Goal: Check status: Check status

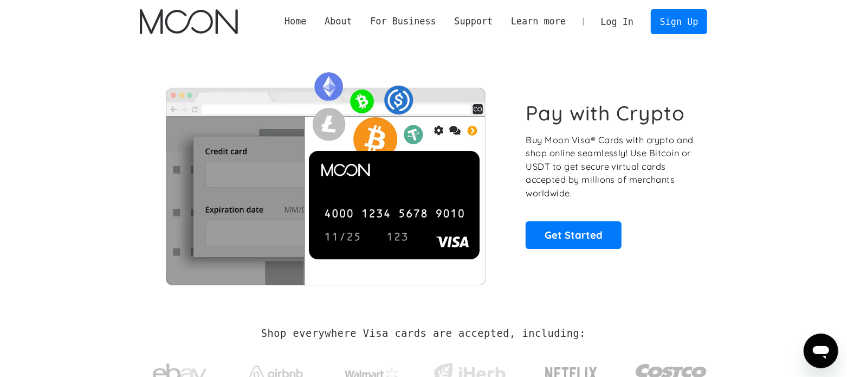
click at [626, 20] on link "Log In" at bounding box center [617, 22] width 51 height 24
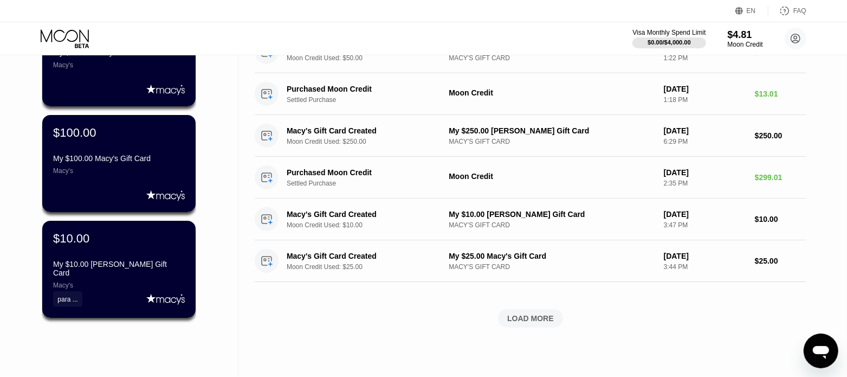
scroll to position [271, 0]
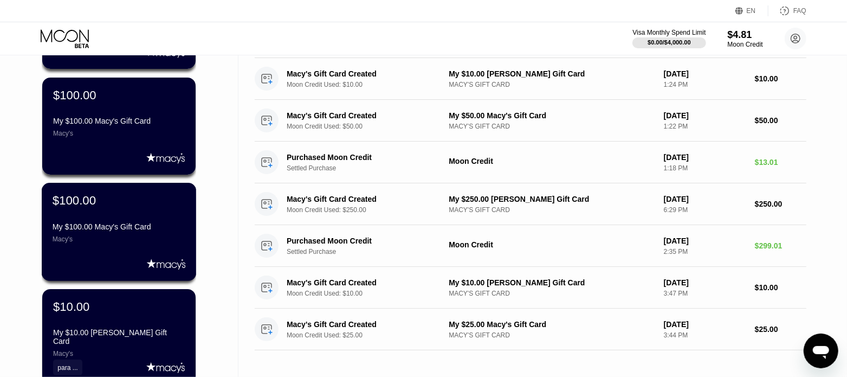
click at [153, 223] on div "My $100.00 Macy's Gift Card" at bounding box center [119, 226] width 133 height 9
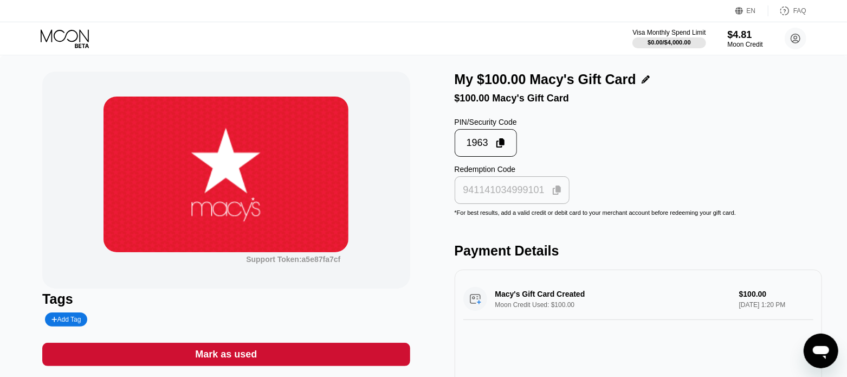
click at [554, 195] on icon at bounding box center [557, 190] width 9 height 10
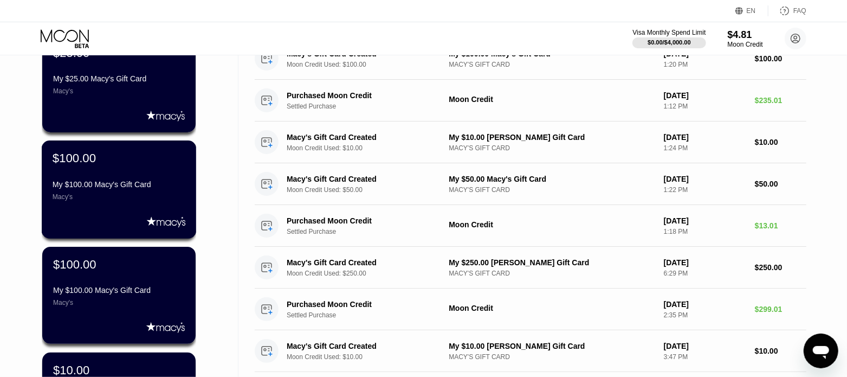
scroll to position [165, 0]
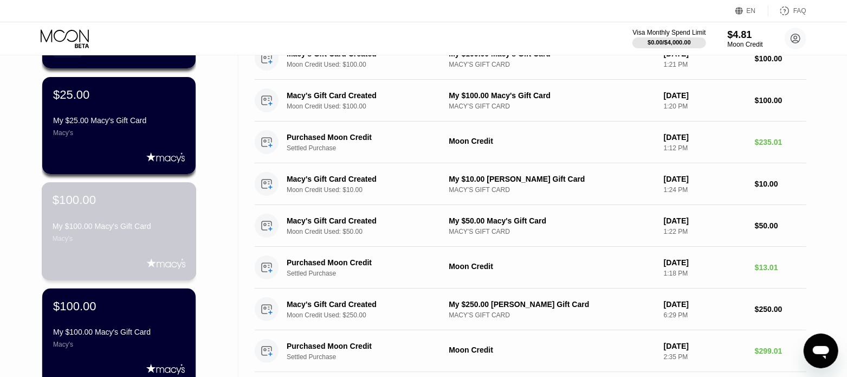
click at [132, 230] on div "My $100.00 Macy's Gift Card" at bounding box center [119, 226] width 133 height 9
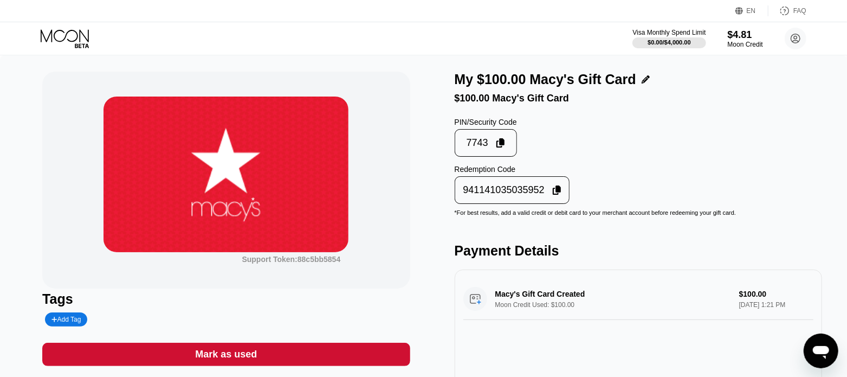
click at [558, 194] on icon at bounding box center [557, 190] width 9 height 10
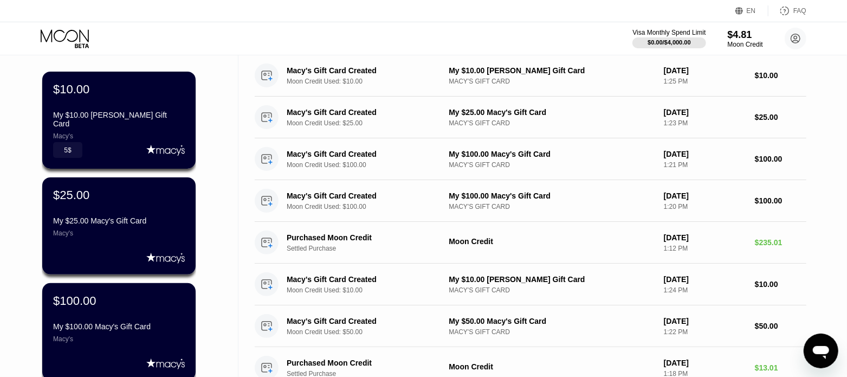
scroll to position [67, 0]
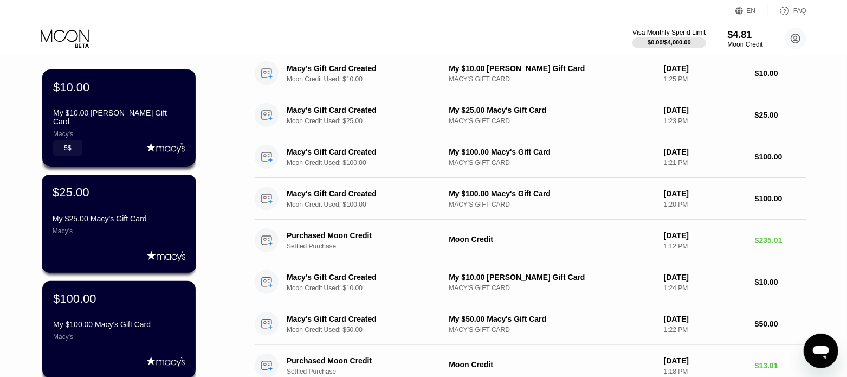
click at [157, 216] on div "My $25.00 Macy's Gift Card" at bounding box center [119, 218] width 133 height 9
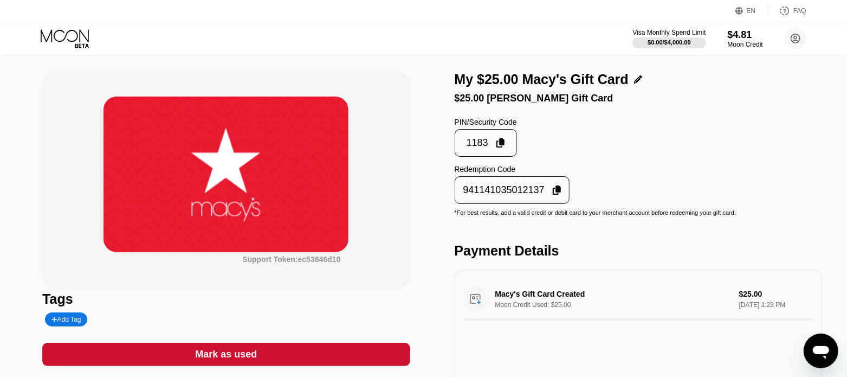
click at [497, 148] on icon at bounding box center [501, 143] width 9 height 10
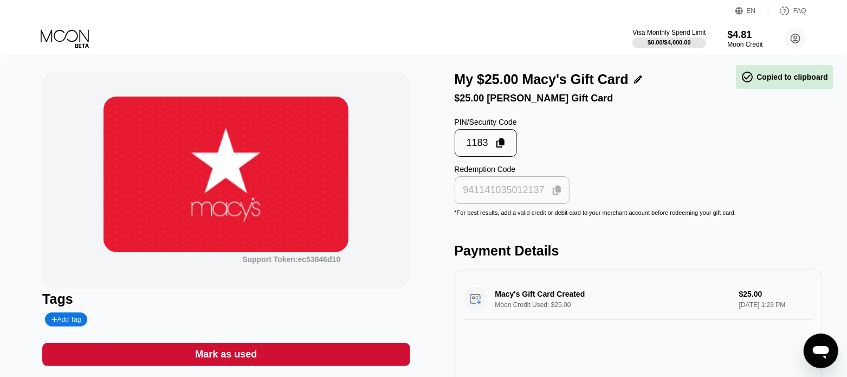
click at [556, 195] on icon at bounding box center [557, 190] width 9 height 10
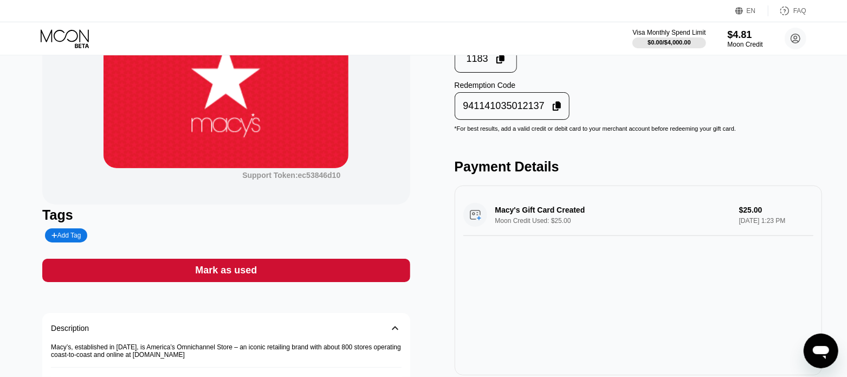
scroll to position [135, 0]
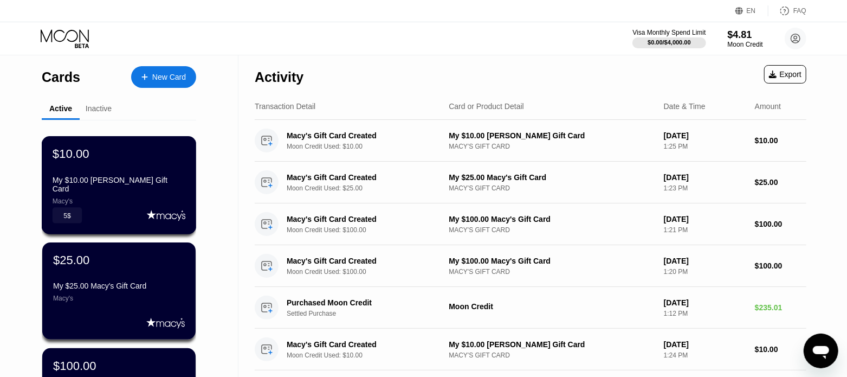
scroll to position [67, 0]
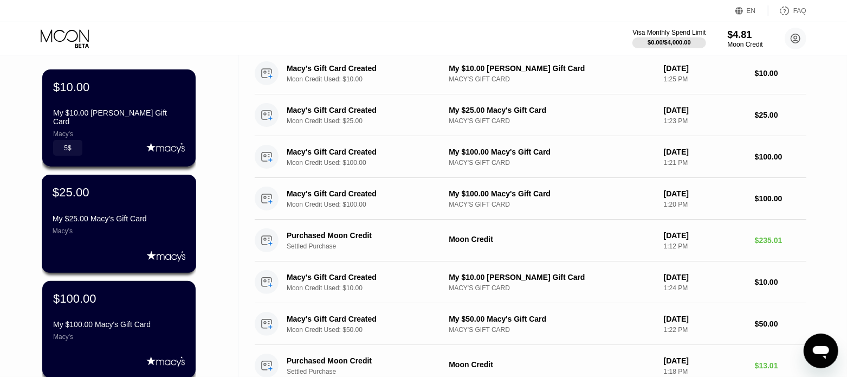
click at [120, 215] on div "My $25.00 Macy's Gift Card" at bounding box center [119, 218] width 133 height 9
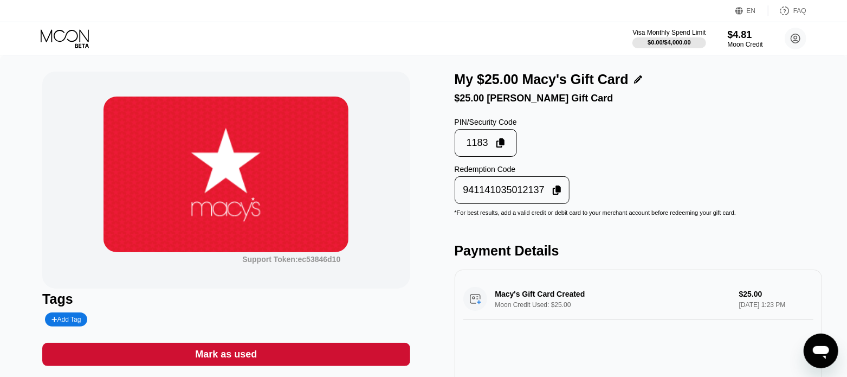
click at [553, 195] on icon at bounding box center [557, 190] width 9 height 10
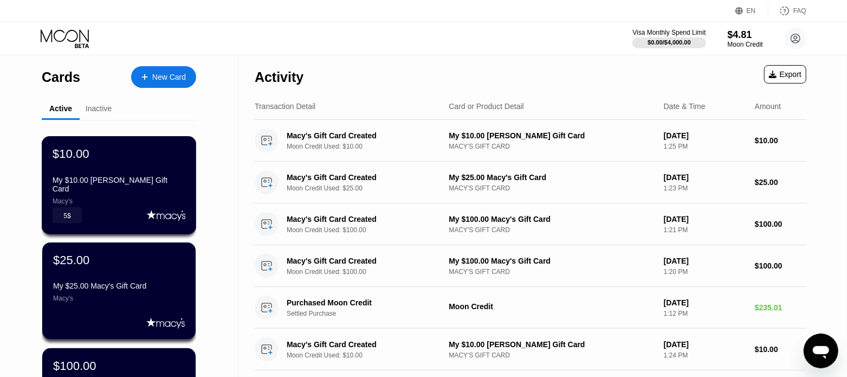
click at [134, 178] on div "My $10.00 [PERSON_NAME] Gift Card" at bounding box center [119, 184] width 133 height 17
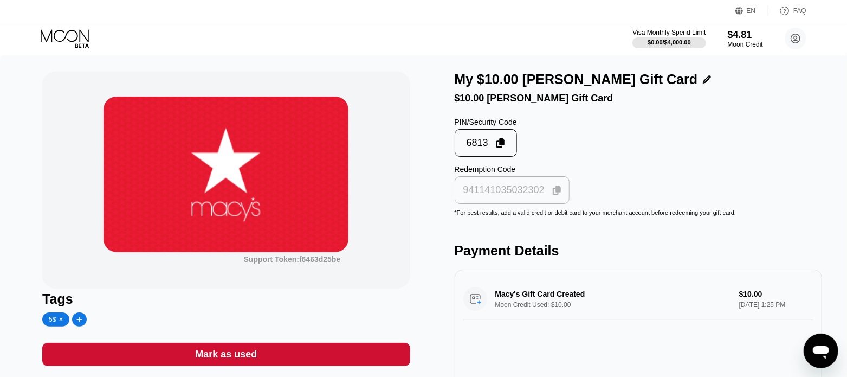
click at [556, 195] on icon at bounding box center [557, 190] width 9 height 10
click at [73, 35] on icon at bounding box center [66, 38] width 50 height 19
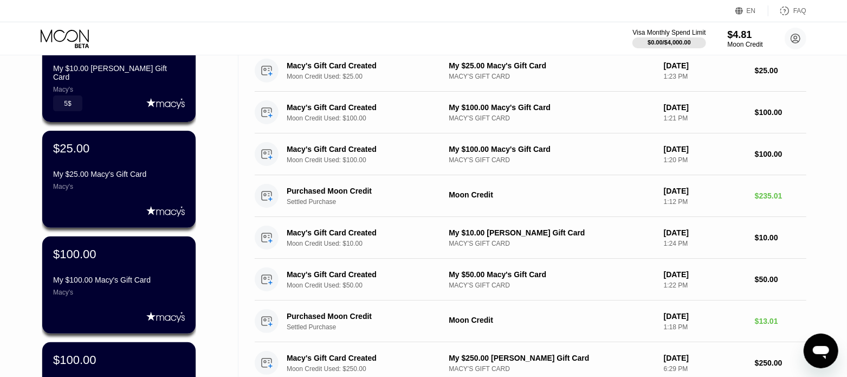
scroll to position [135, 0]
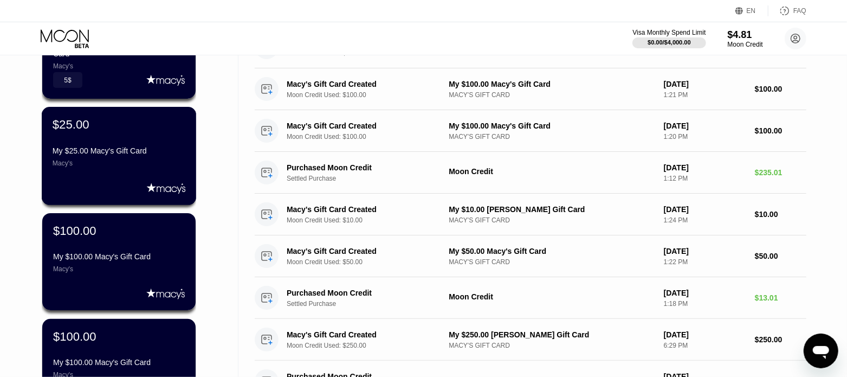
click at [156, 164] on div "Macy's" at bounding box center [119, 163] width 133 height 8
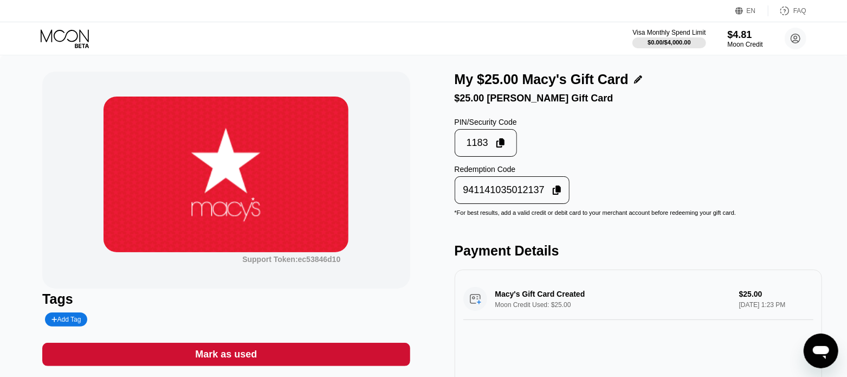
click at [555, 195] on icon at bounding box center [557, 190] width 9 height 10
click at [79, 29] on icon at bounding box center [66, 38] width 50 height 19
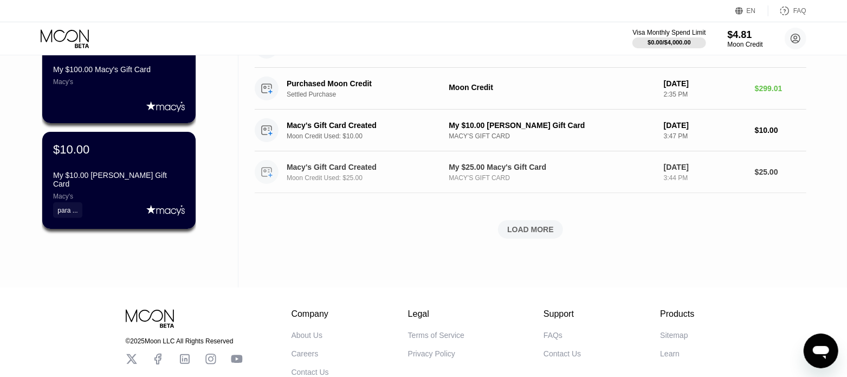
scroll to position [407, 0]
